Goal: Transaction & Acquisition: Subscribe to service/newsletter

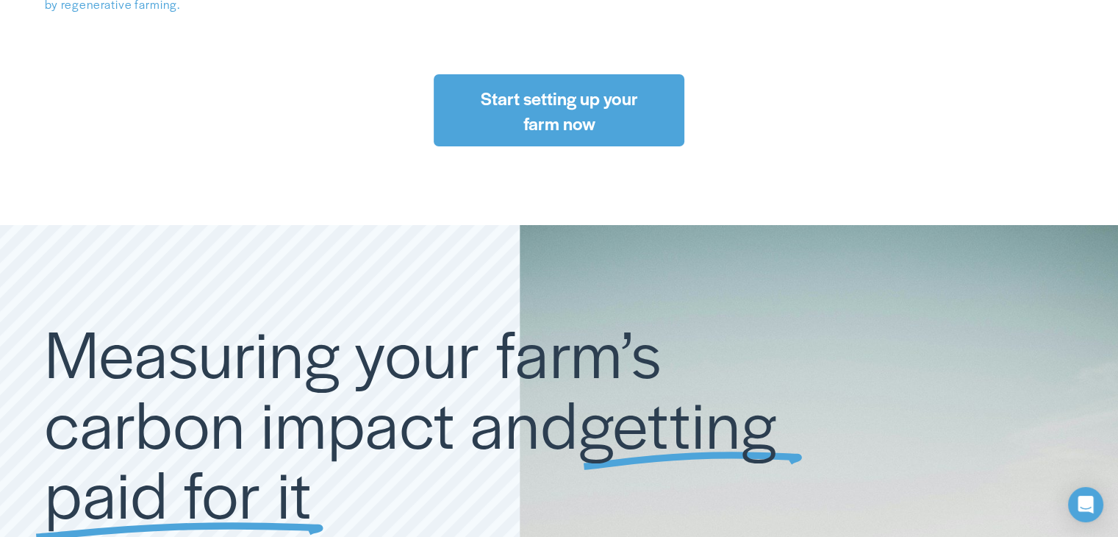
scroll to position [5047, 0]
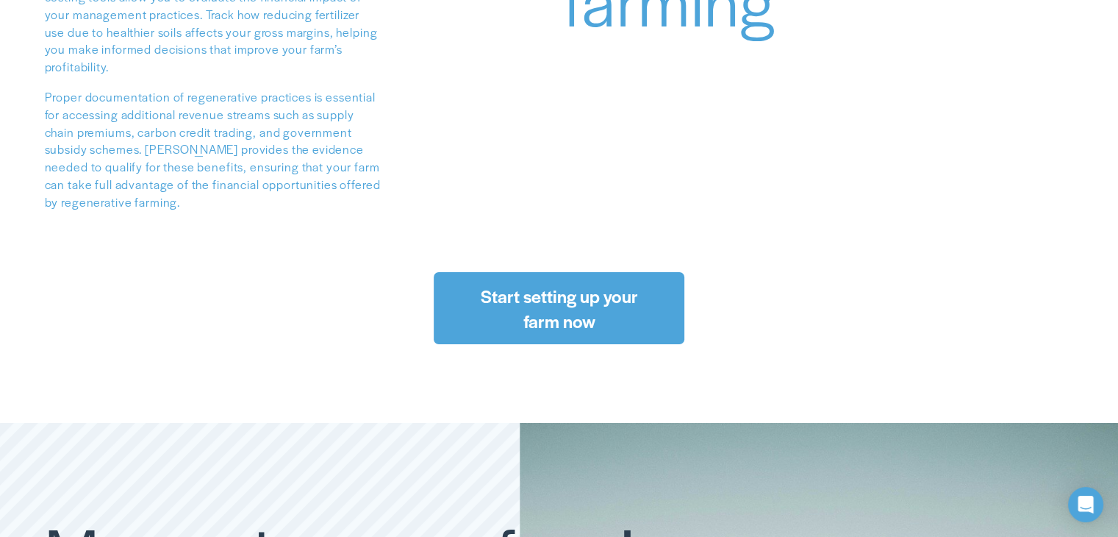
click at [577, 272] on link "Start setting up your farm now" at bounding box center [559, 308] width 251 height 73
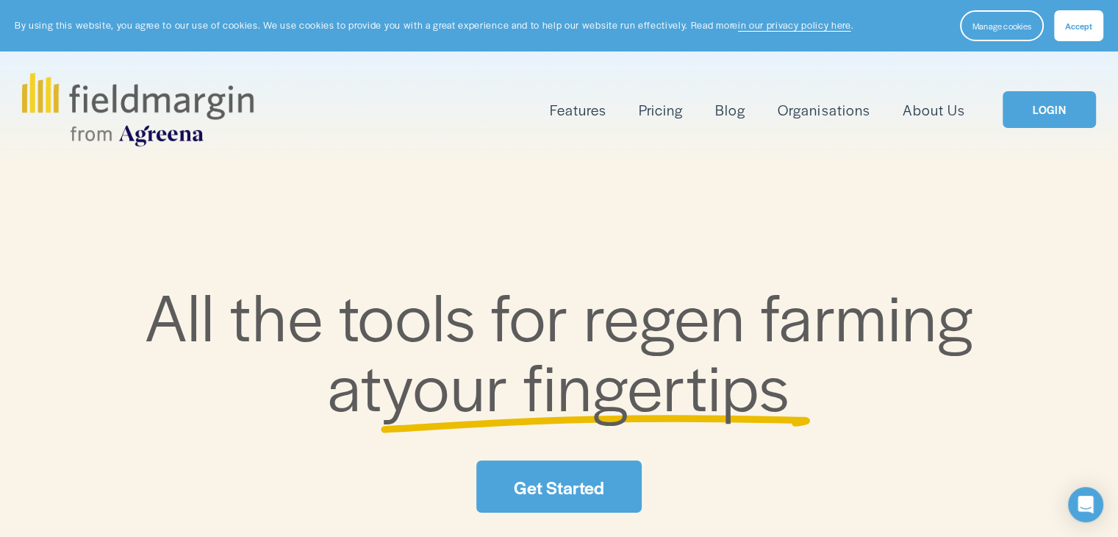
click at [648, 111] on link "Pricing" at bounding box center [661, 110] width 44 height 24
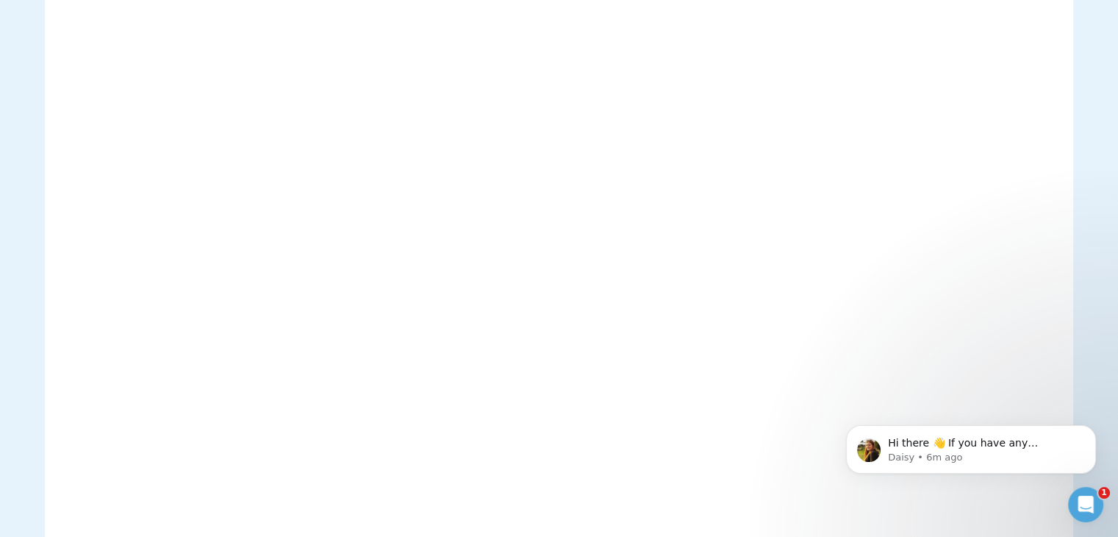
scroll to position [2944, 0]
